Goal: Find specific page/section

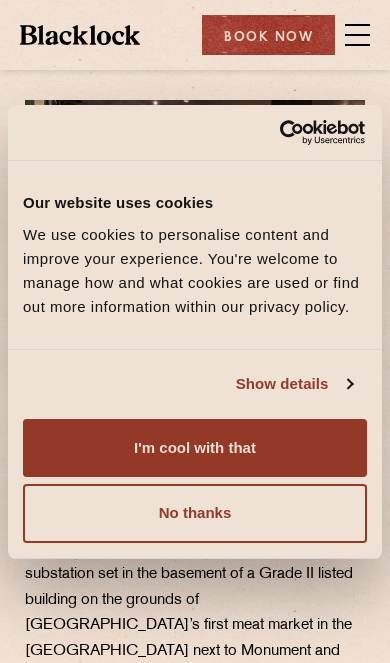
click at [328, 420] on button "I'm cool with that" at bounding box center [195, 447] width 344 height 58
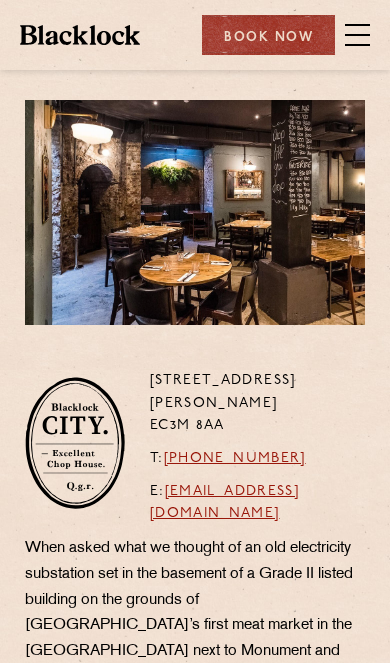
click at [361, 26] on span at bounding box center [357, 35] width 25 height 30
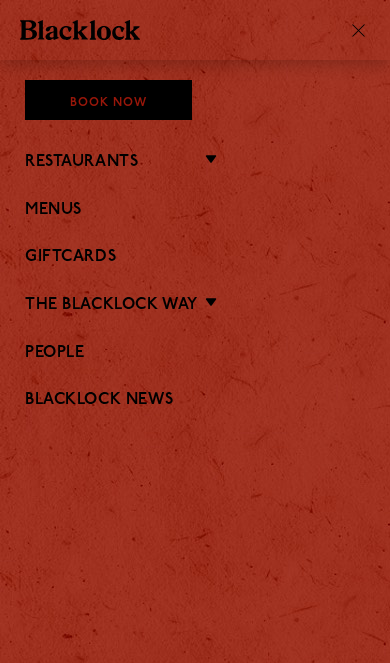
click at [191, 155] on li "Restaurants [GEOGRAPHIC_DATA] [GEOGRAPHIC_DATA] [GEOGRAPHIC_DATA] [GEOGRAPHIC_D…" at bounding box center [195, 161] width 340 height 23
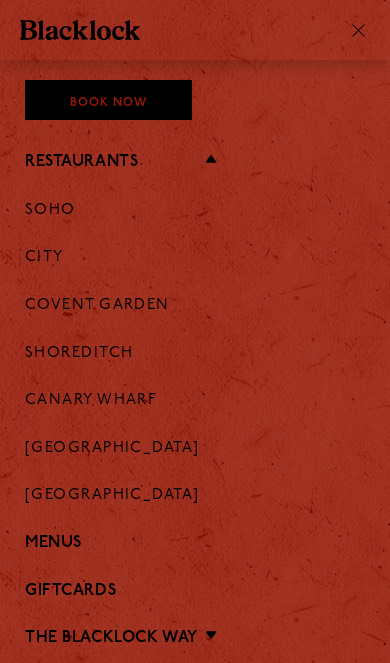
click at [118, 303] on link "Covent Garden" at bounding box center [97, 306] width 145 height 18
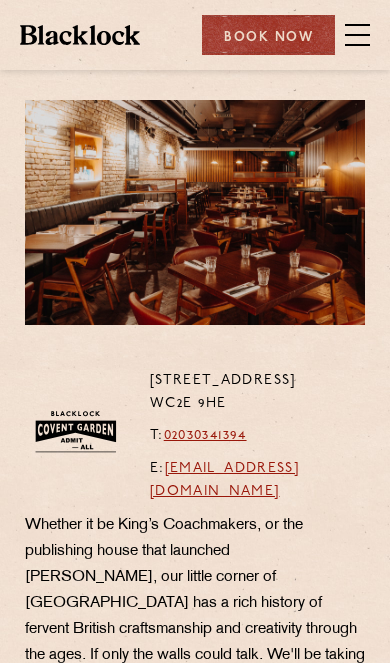
click at [367, 36] on span at bounding box center [357, 35] width 25 height 30
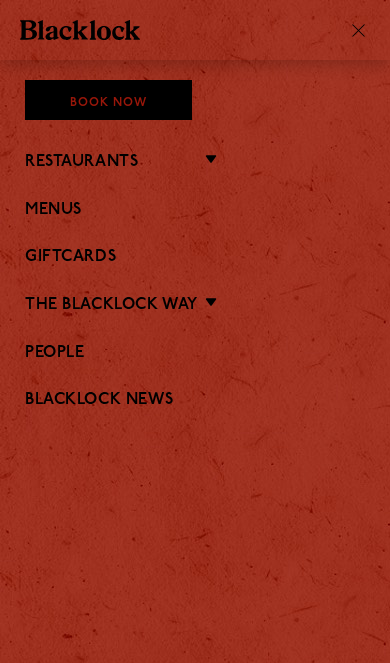
click at [69, 203] on link "Menus" at bounding box center [195, 210] width 340 height 19
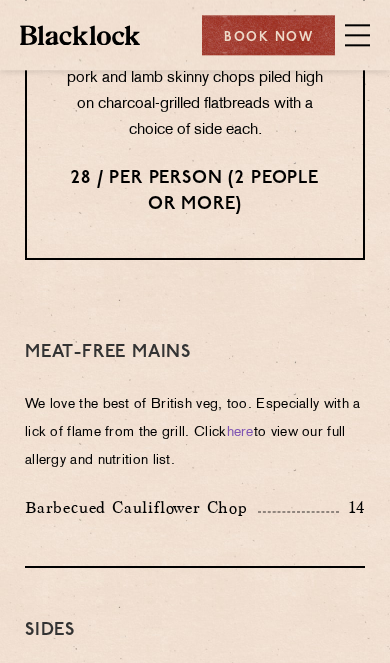
scroll to position [3117, 0]
